Goal: Task Accomplishment & Management: Manage account settings

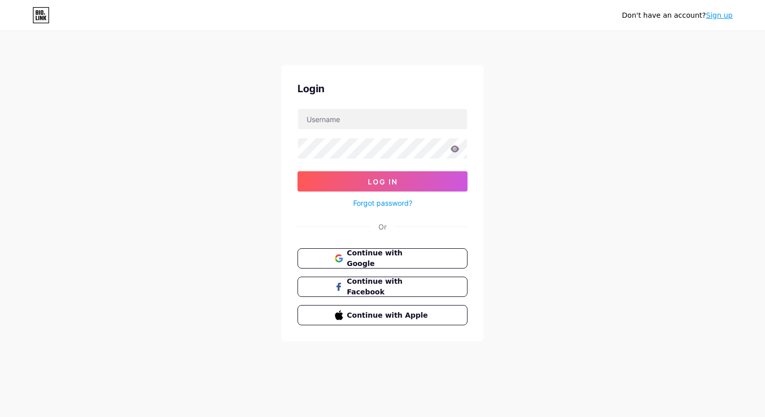
click at [359, 129] on div at bounding box center [383, 118] width 170 height 21
click at [354, 121] on input "text" at bounding box center [382, 119] width 169 height 20
type input "benwithapiano@gmail.com"
click at [298, 171] on button "Log In" at bounding box center [383, 181] width 170 height 20
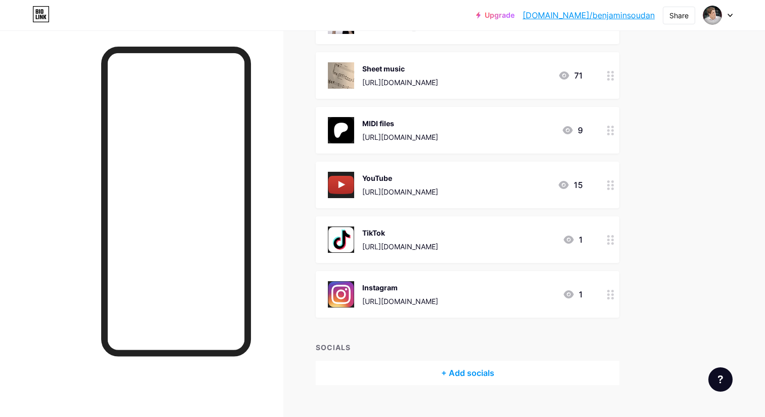
scroll to position [180, 0]
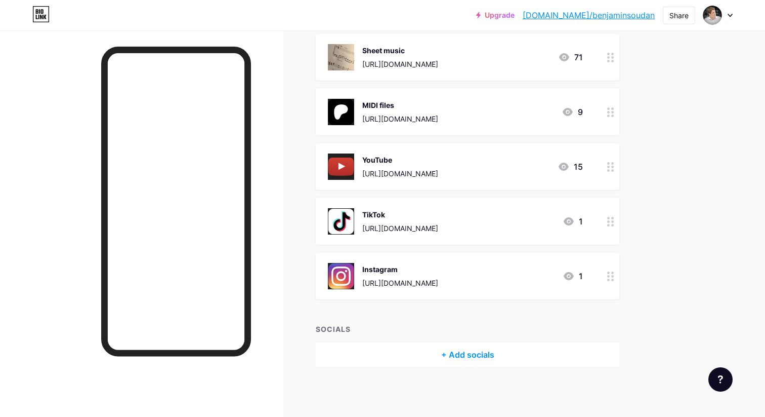
click at [461, 350] on div "+ Add socials" at bounding box center [468, 354] width 304 height 24
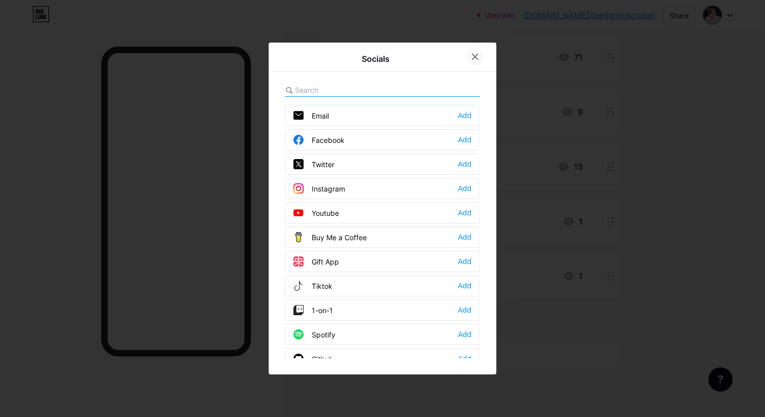
click at [471, 60] on icon at bounding box center [475, 57] width 8 height 8
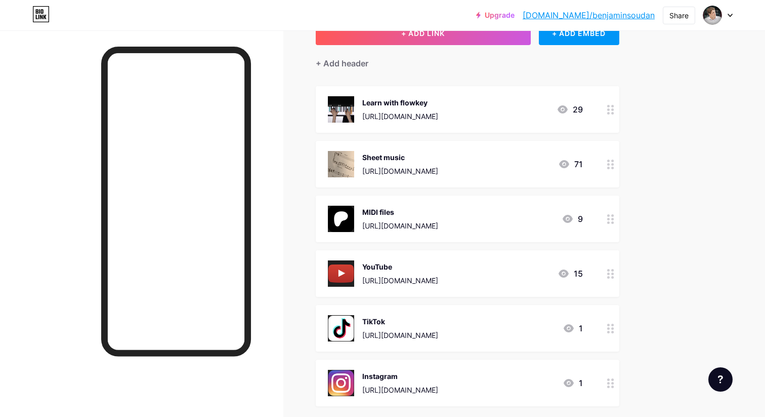
scroll to position [0, 0]
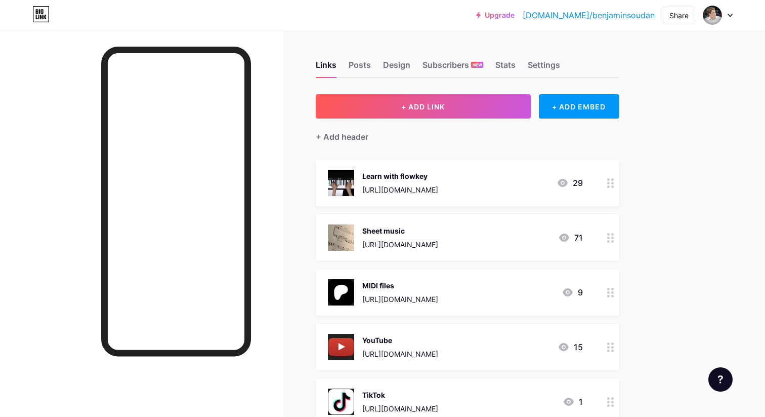
click at [727, 15] on div at bounding box center [718, 15] width 29 height 18
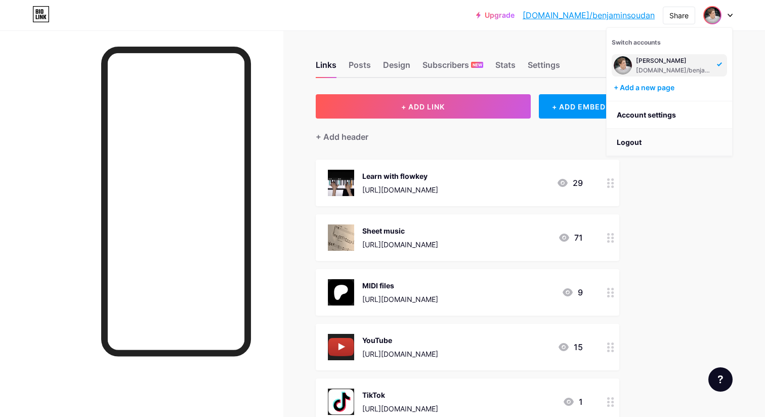
click at [645, 140] on li "Logout" at bounding box center [670, 142] width 126 height 27
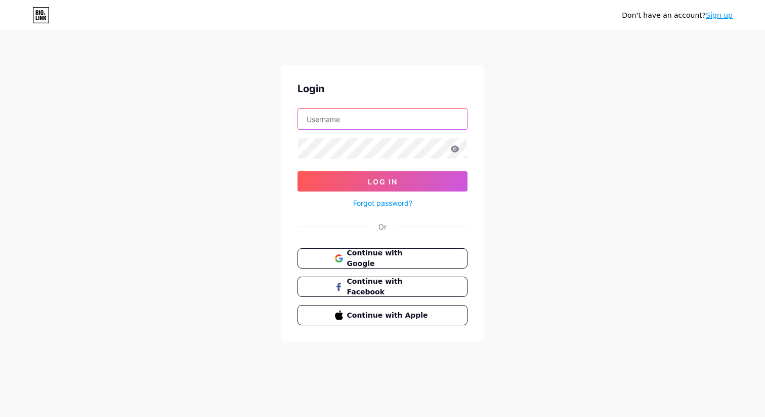
click at [356, 121] on input "text" at bounding box center [382, 119] width 169 height 20
type input "[PERSON_NAME][EMAIL_ADDRESS][DOMAIN_NAME]"
click at [298, 171] on button "Log In" at bounding box center [383, 181] width 170 height 20
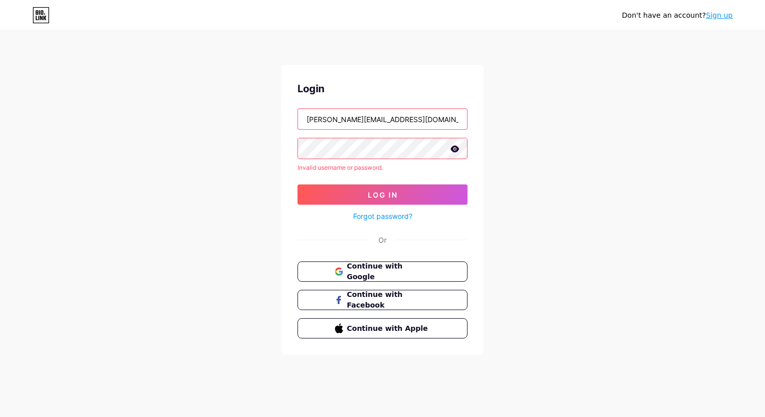
drag, startPoint x: 413, startPoint y: 120, endPoint x: 297, endPoint y: 119, distance: 115.4
click at [297, 119] on div "Login [PERSON_NAME][EMAIL_ADDRESS][DOMAIN_NAME] Invalid username or password. L…" at bounding box center [382, 210] width 202 height 290
click at [330, 116] on input "text" at bounding box center [382, 119] width 169 height 20
type input "[PERSON_NAME][DOMAIN_NAME][EMAIL_ADDRESS][DOMAIN_NAME]"
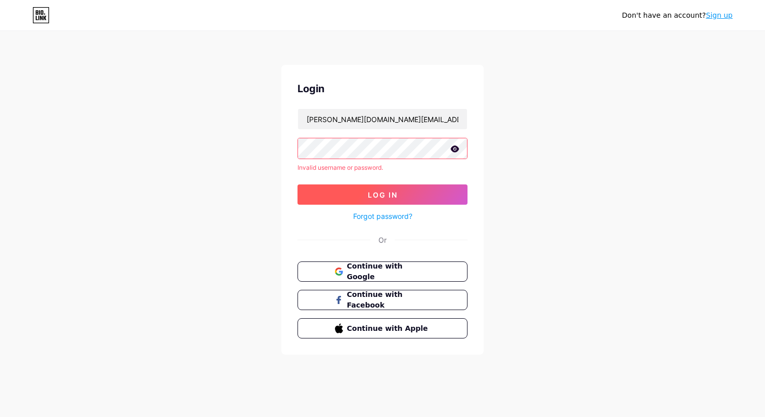
click at [377, 190] on span "Log In" at bounding box center [383, 194] width 30 height 9
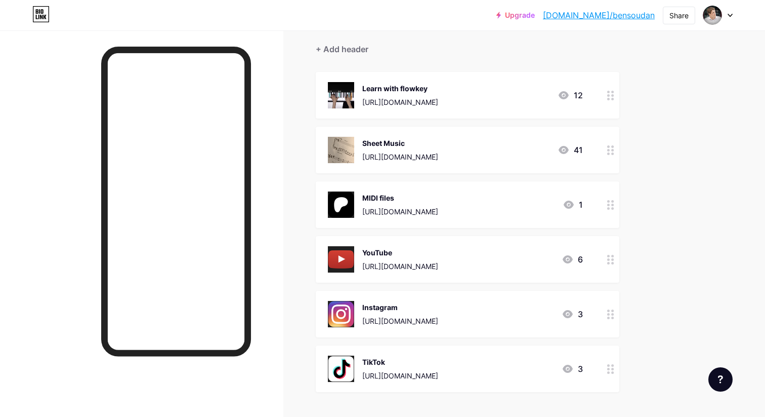
scroll to position [89, 0]
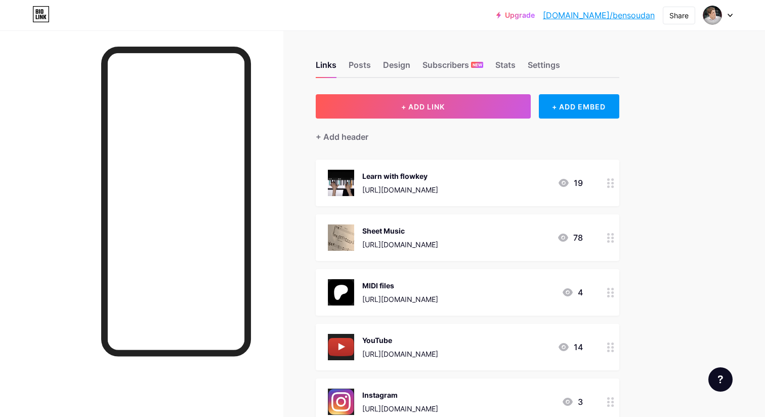
click at [728, 16] on icon at bounding box center [730, 16] width 5 height 4
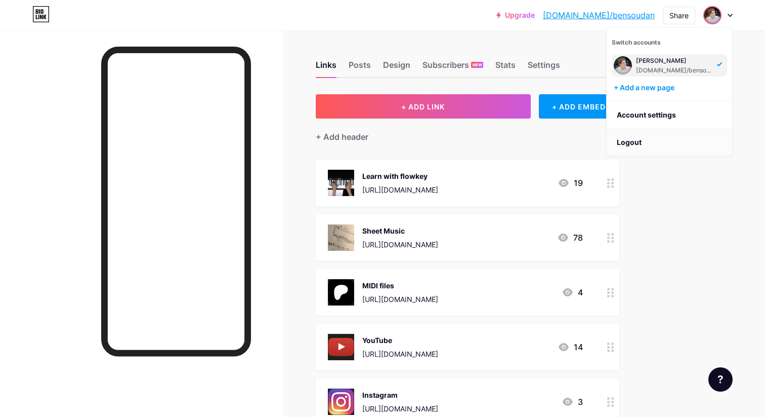
click at [643, 138] on li "Logout" at bounding box center [670, 142] width 126 height 27
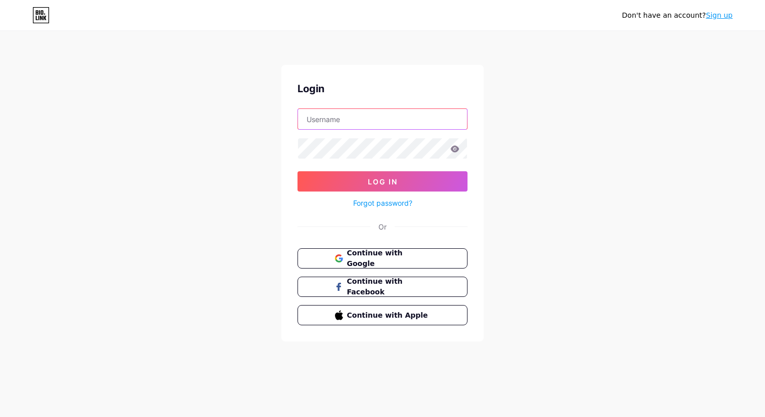
click at [342, 114] on input "text" at bounding box center [382, 119] width 169 height 20
click at [351, 123] on input "text" at bounding box center [382, 119] width 169 height 20
type input "frenchkeyspiano@gmail.com"
click at [298, 171] on button "Log In" at bounding box center [383, 181] width 170 height 20
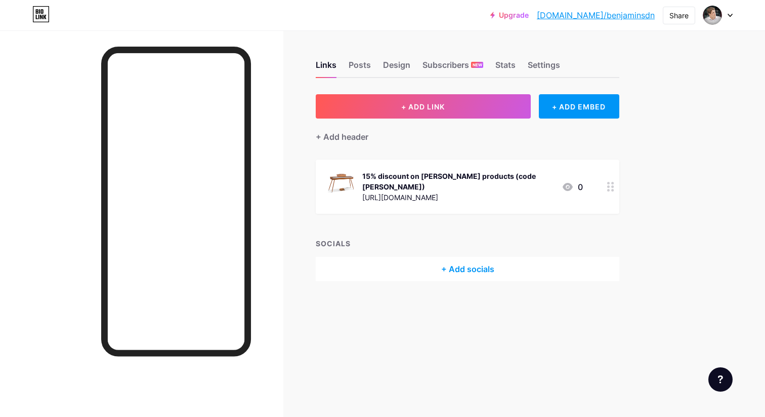
click at [610, 184] on icon at bounding box center [610, 187] width 7 height 10
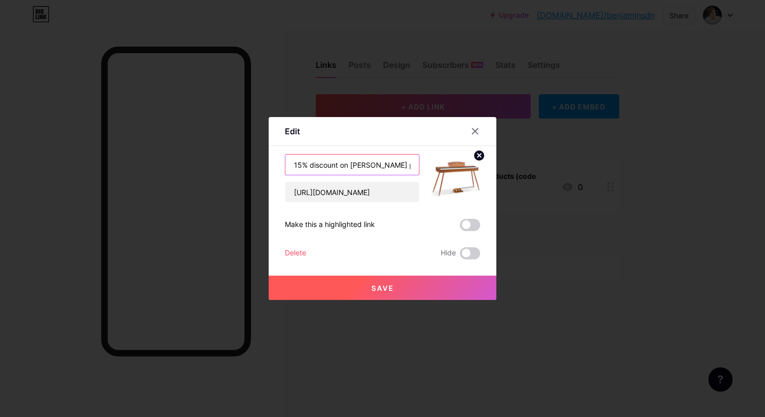
click at [337, 167] on input "15% discount on Donner products (code BENJAMIN)" at bounding box center [352, 164] width 134 height 20
click at [387, 207] on div "15% discount on Donner products (code BENJAMIN) https://fr.donnermusic.com/ Mak…" at bounding box center [382, 206] width 195 height 105
click at [476, 131] on icon at bounding box center [476, 132] width 6 height 6
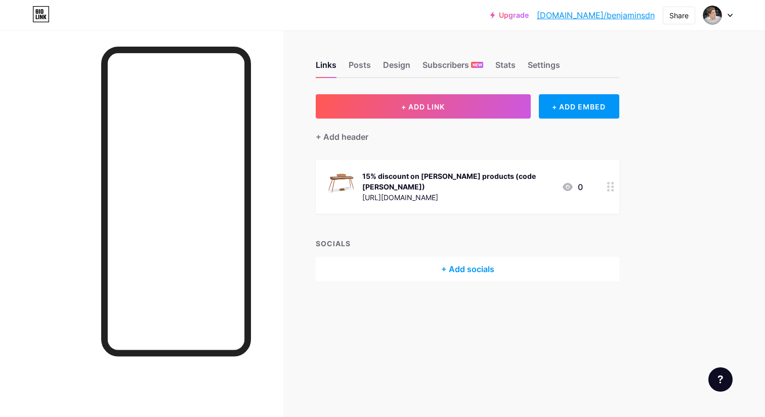
click at [726, 12] on div at bounding box center [718, 15] width 29 height 18
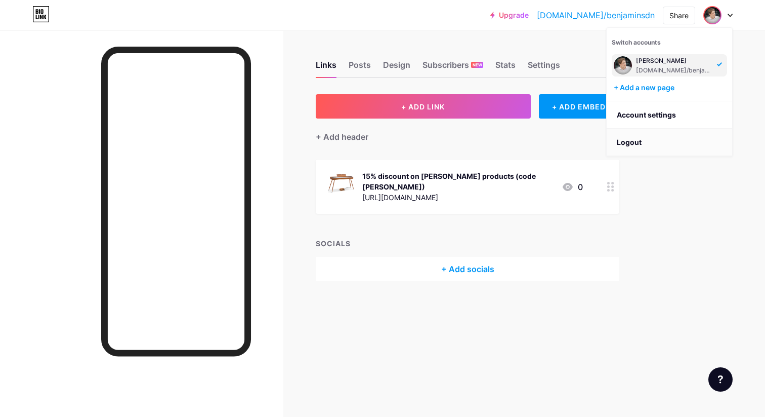
click at [645, 139] on li "Logout" at bounding box center [670, 142] width 126 height 27
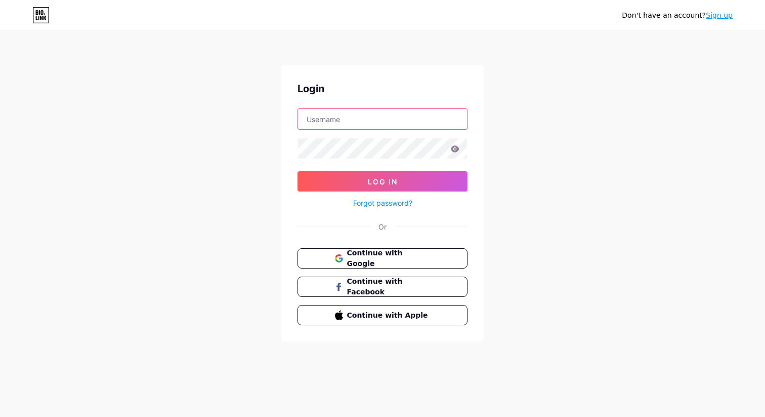
click at [352, 119] on input "text" at bounding box center [382, 119] width 169 height 20
type input "benwithapiano@gmail.com"
click at [298, 171] on button "Log In" at bounding box center [383, 181] width 170 height 20
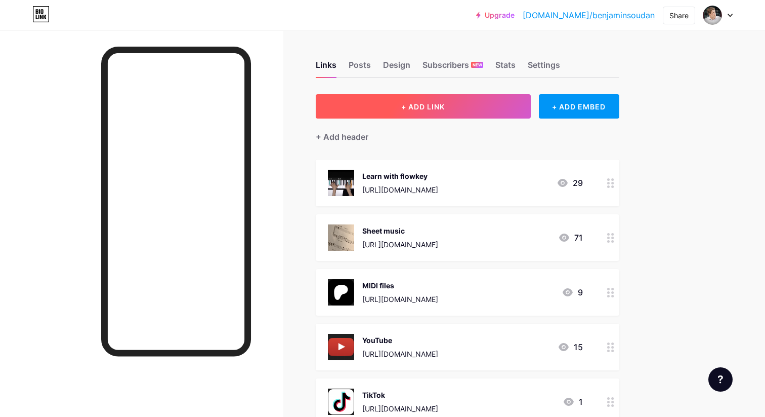
click at [449, 105] on button "+ ADD LINK" at bounding box center [423, 106] width 215 height 24
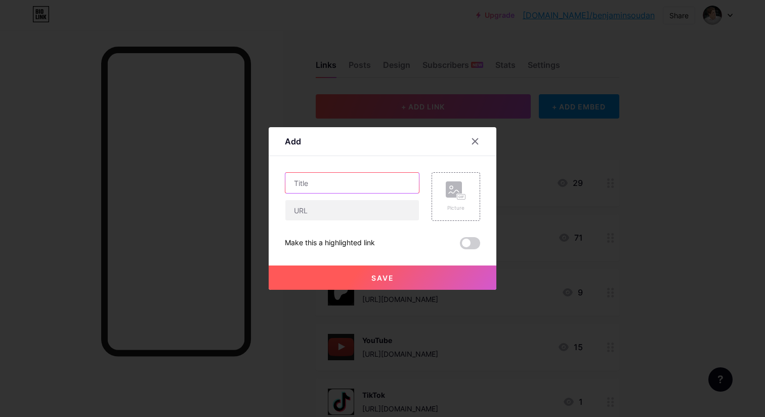
click at [351, 184] on input "text" at bounding box center [352, 183] width 134 height 20
click at [345, 181] on input "text" at bounding box center [352, 183] width 134 height 20
paste input "15% discount on Donner products (code BENJAMIN)"
type input "15% discount on Donner products (code BENJAMIN)"
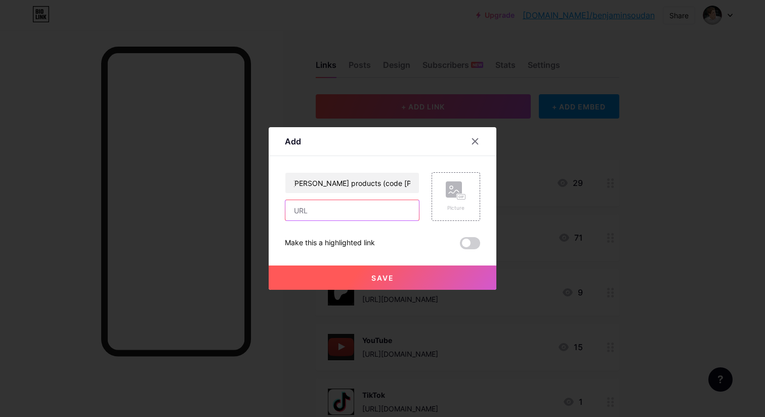
click at [335, 208] on input "text" at bounding box center [352, 210] width 134 height 20
paste input "https://clk.tradedoubler.com/click?p=331962&a=3444513&url=https%3A%2F%2Ffr.donn…"
type input "https://clk.tradedoubler.com/click?p=331962&a=3444513&url=https%3A%2F%2Ffr.donn…"
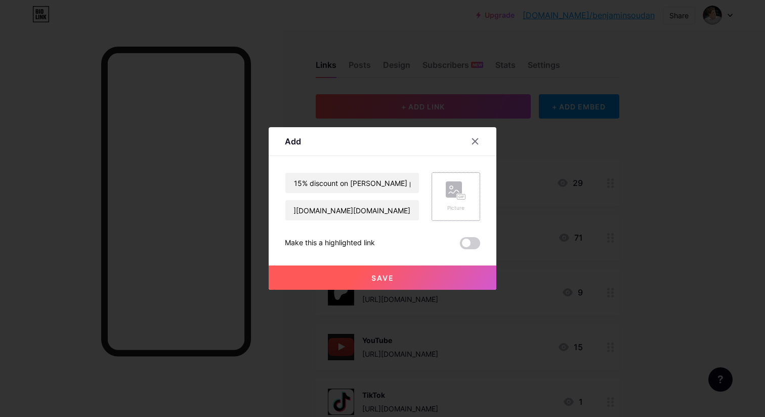
click at [442, 211] on div "Picture" at bounding box center [456, 196] width 49 height 49
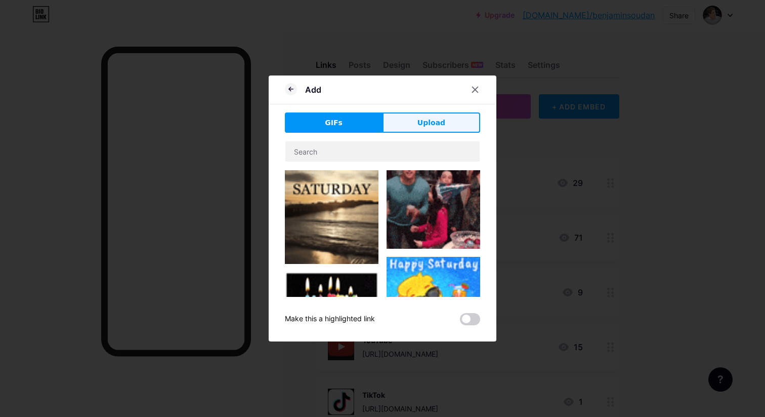
click at [417, 128] on button "Upload" at bounding box center [432, 122] width 98 height 20
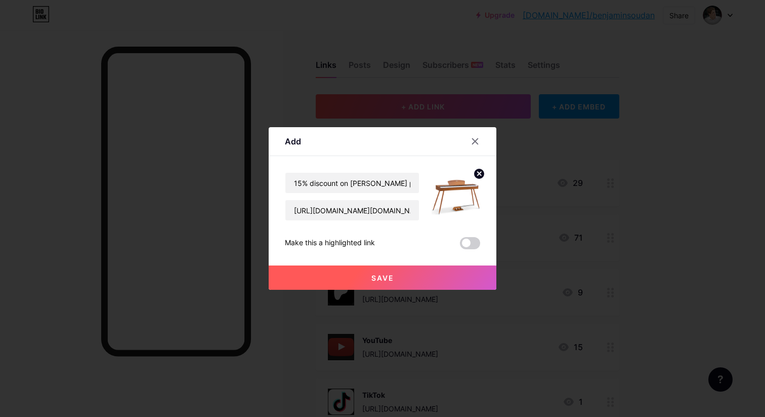
click at [408, 276] on button "Save" at bounding box center [383, 277] width 228 height 24
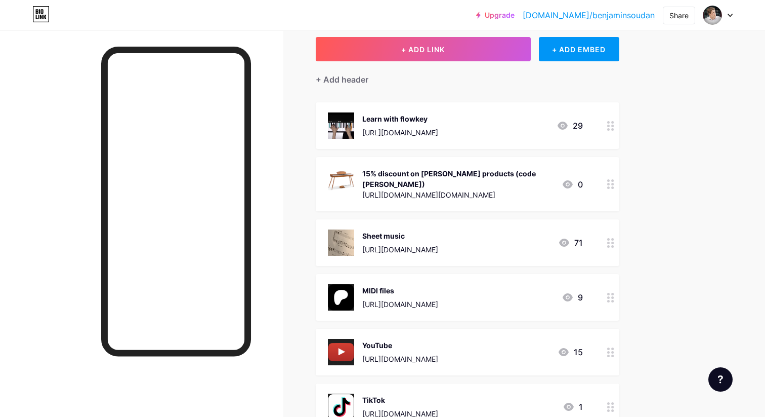
scroll to position [72, 0]
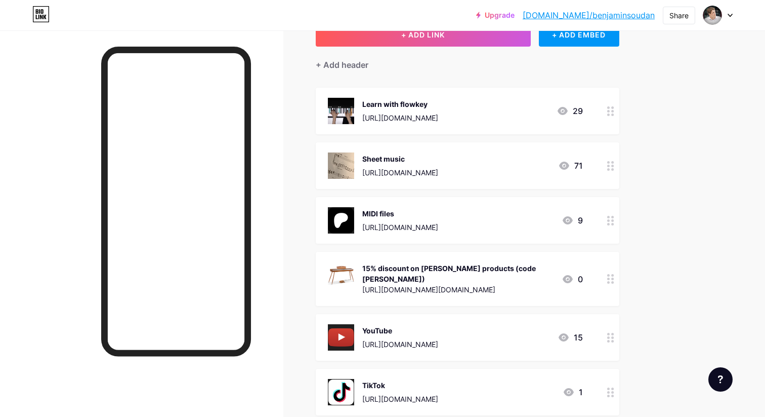
click at [444, 269] on div "15% discount on Donner products (code BENJAMIN)" at bounding box center [457, 273] width 191 height 21
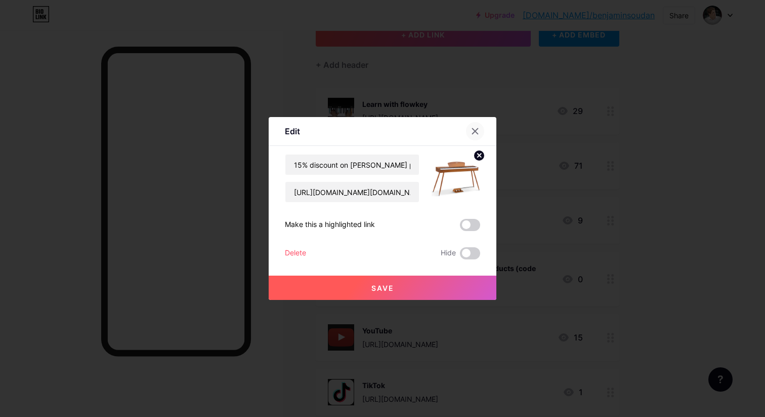
click at [476, 132] on icon at bounding box center [476, 132] width 6 height 6
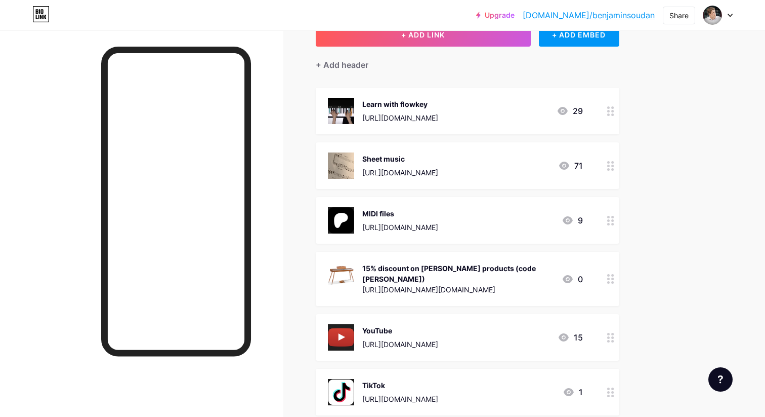
click at [731, 14] on icon at bounding box center [730, 16] width 5 height 4
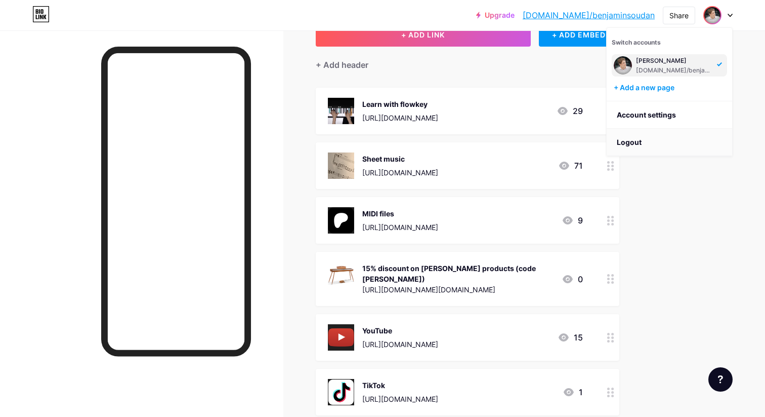
click at [645, 142] on li "Logout" at bounding box center [670, 142] width 126 height 27
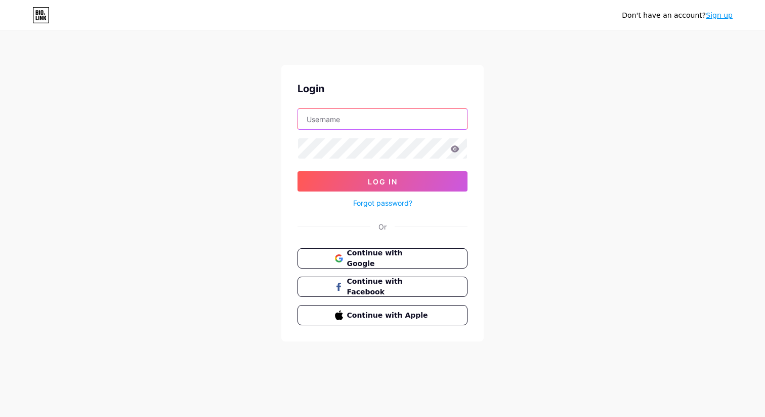
click at [390, 121] on input "text" at bounding box center [382, 119] width 169 height 20
type input "[PERSON_NAME][DOMAIN_NAME][EMAIL_ADDRESS][DOMAIN_NAME]"
click at [298, 171] on button "Log In" at bounding box center [383, 181] width 170 height 20
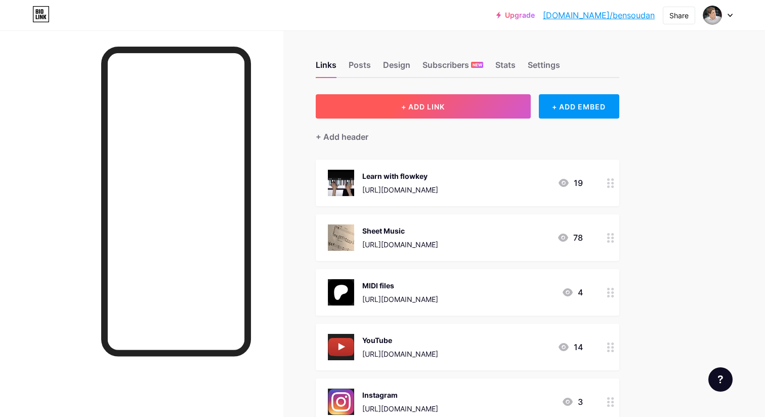
click at [441, 116] on button "+ ADD LINK" at bounding box center [423, 106] width 215 height 24
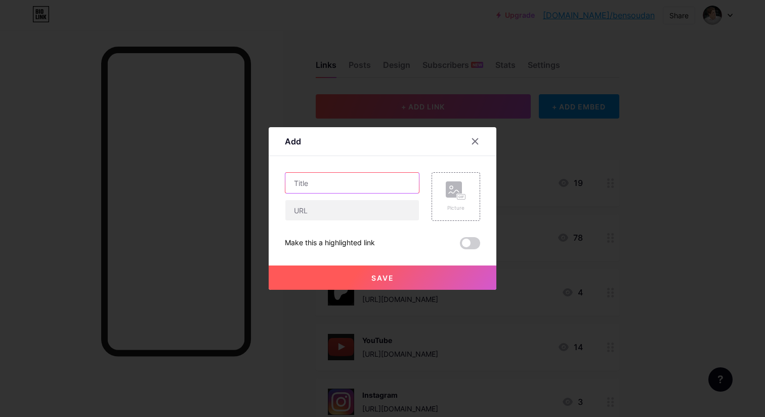
click at [351, 183] on input "text" at bounding box center [352, 183] width 134 height 20
paste input "15% discount on Donner products (code BENJAMIN)"
type input "15% discount on Donner products (code BENJAMIN)"
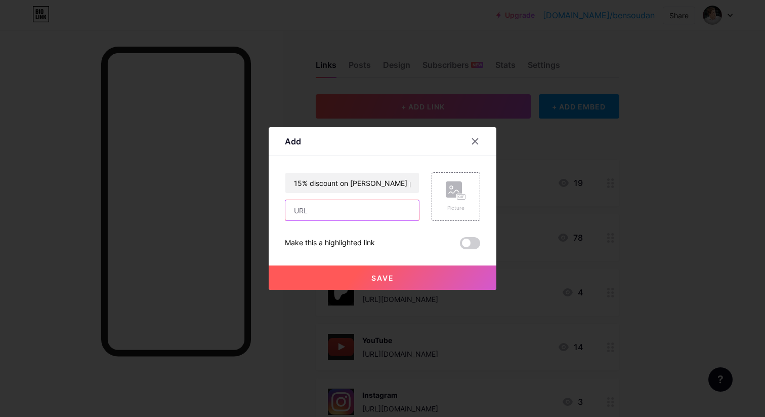
click at [347, 208] on input "text" at bounding box center [352, 210] width 134 height 20
paste input "https://fr.donnermusic.com/products/donner-ddp-80-88-key-full-weighted-home-dig…"
type input "https://fr.donnermusic.com/products/donner-ddp-80-88-key-full-weighted-home-dig…"
click at [441, 208] on div "Picture" at bounding box center [456, 196] width 49 height 49
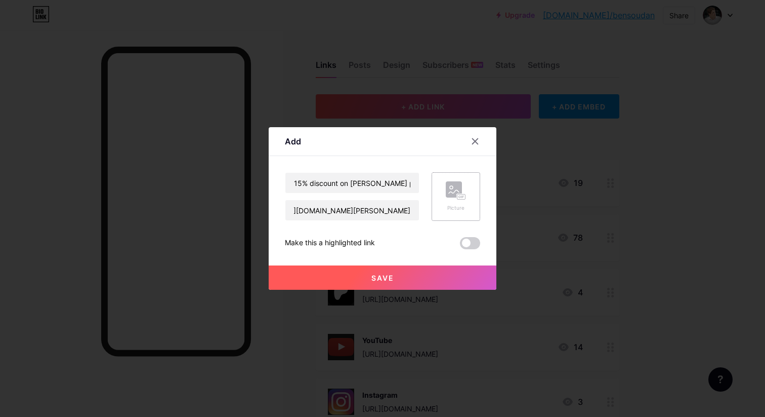
scroll to position [0, 0]
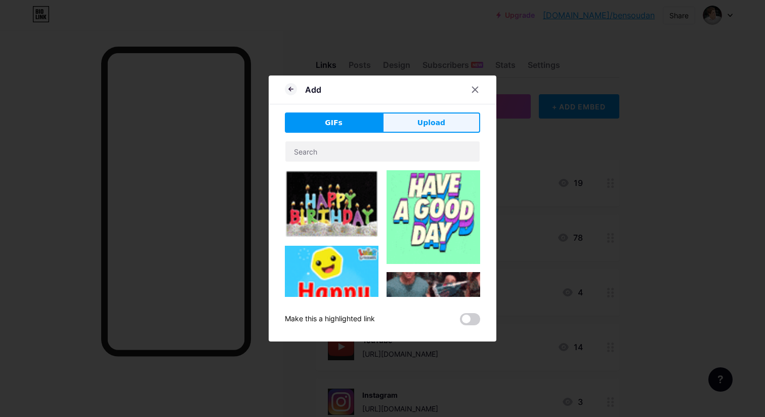
click at [426, 113] on button "Upload" at bounding box center [432, 122] width 98 height 20
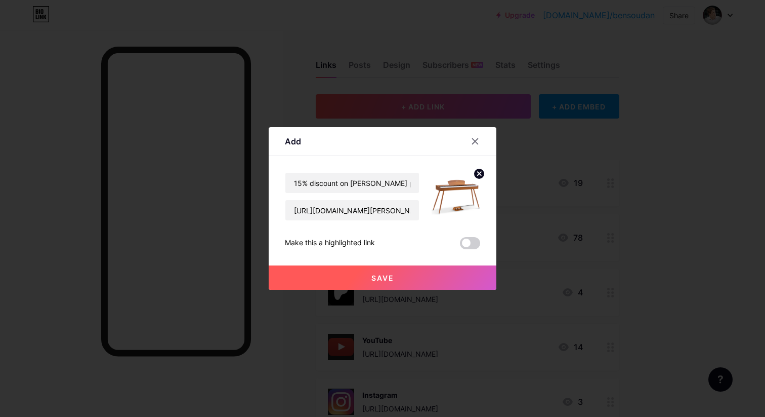
click at [383, 275] on span "Save" at bounding box center [383, 277] width 23 height 9
